Goal: Task Accomplishment & Management: Manage account settings

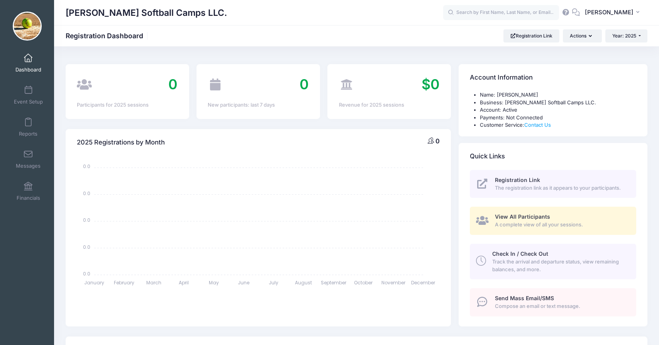
select select
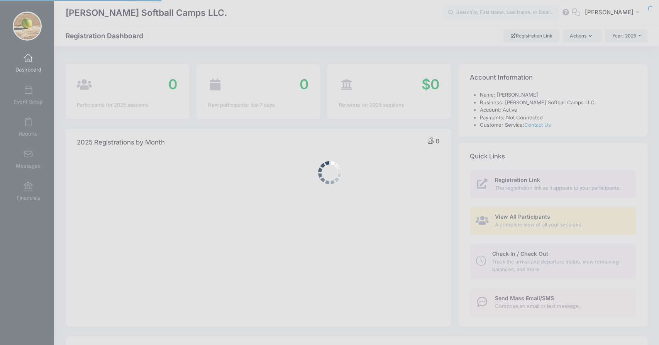
select select
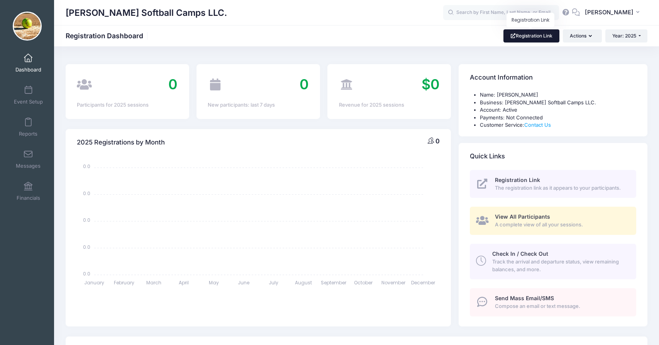
click at [541, 34] on link "Registration Link" at bounding box center [532, 35] width 56 height 13
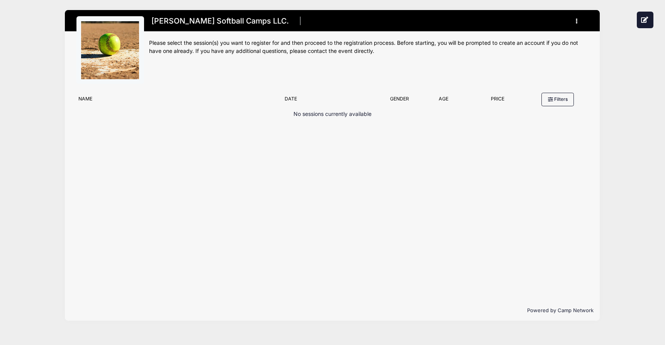
click at [375, 171] on div "Filter Options No sessions currently available No sessions found matching your …" at bounding box center [332, 194] width 535 height 211
